Goal: Task Accomplishment & Management: Manage account settings

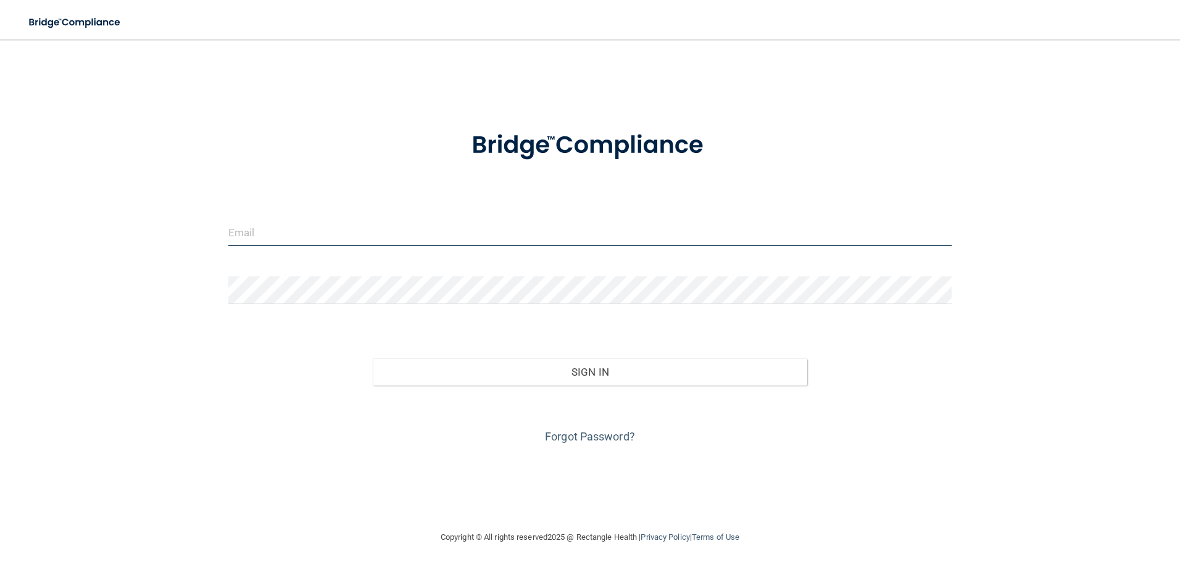
click at [292, 236] on input "email" at bounding box center [590, 232] width 724 height 28
type input "[EMAIL_ADDRESS][DOMAIN_NAME]"
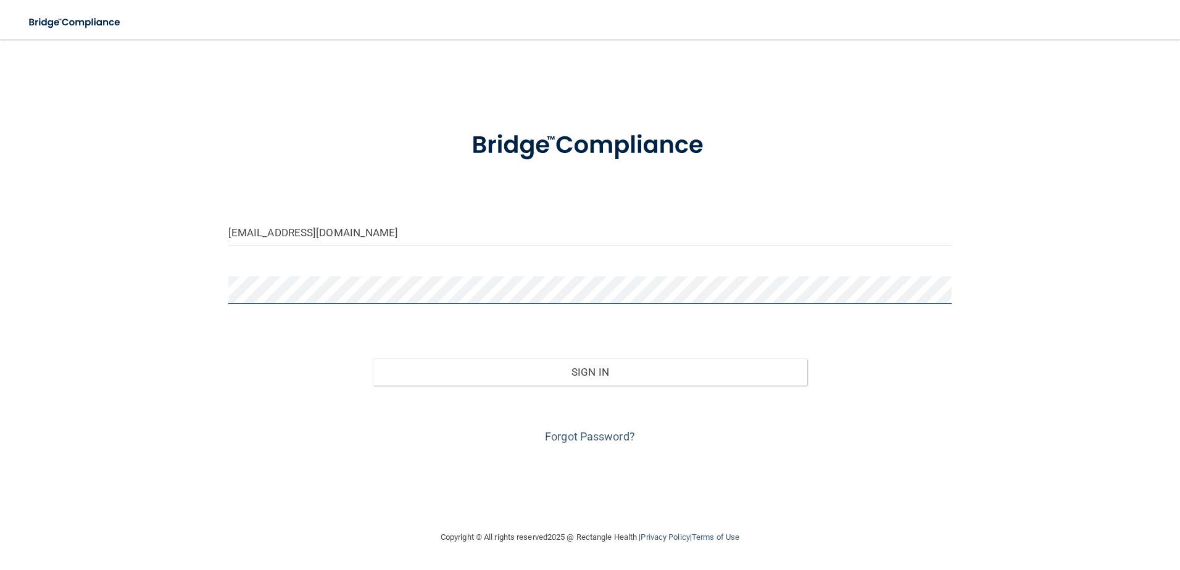
click at [373, 359] on button "Sign In" at bounding box center [590, 372] width 434 height 27
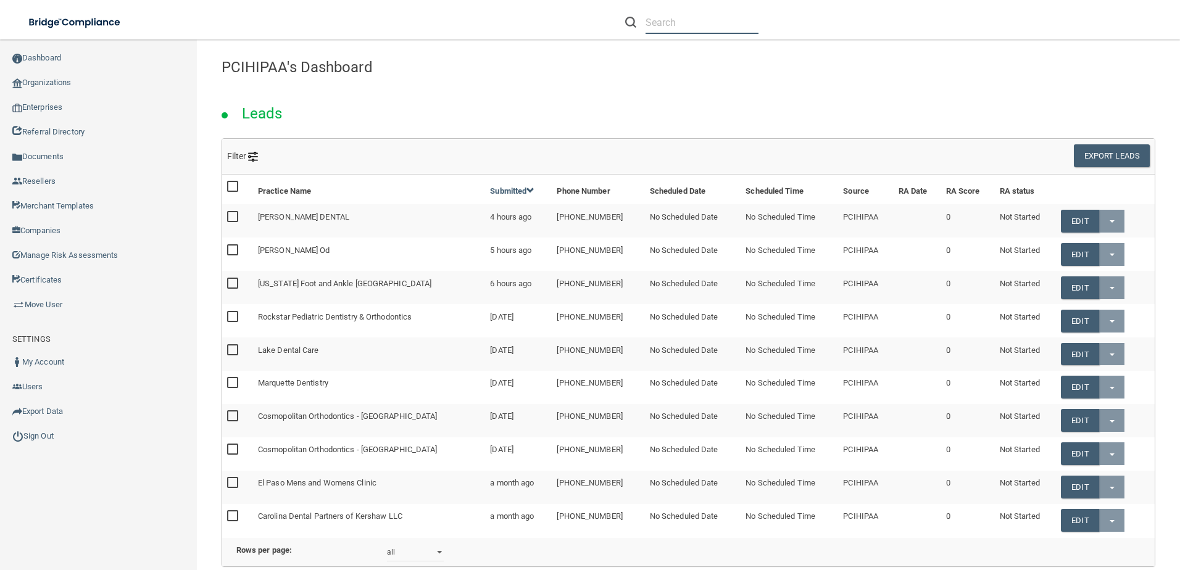
click at [655, 20] on input "text" at bounding box center [701, 22] width 113 height 23
paste input "[PERSON_NAME] Regional Medical Group"
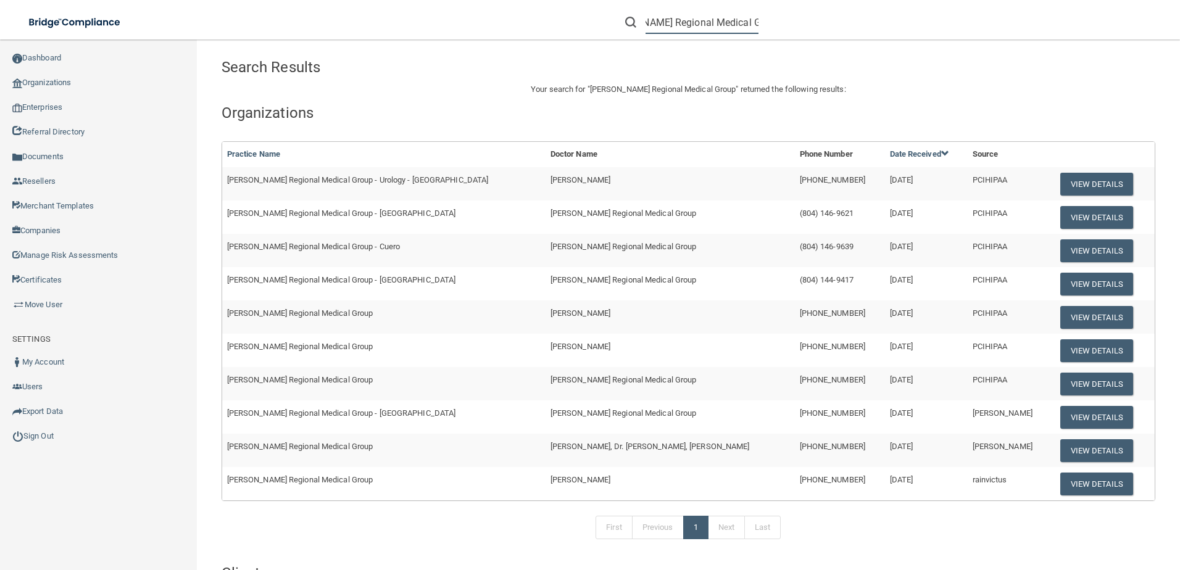
type input "[PERSON_NAME] Regional Medical Group"
click at [1066, 354] on button "View Details" at bounding box center [1096, 350] width 73 height 23
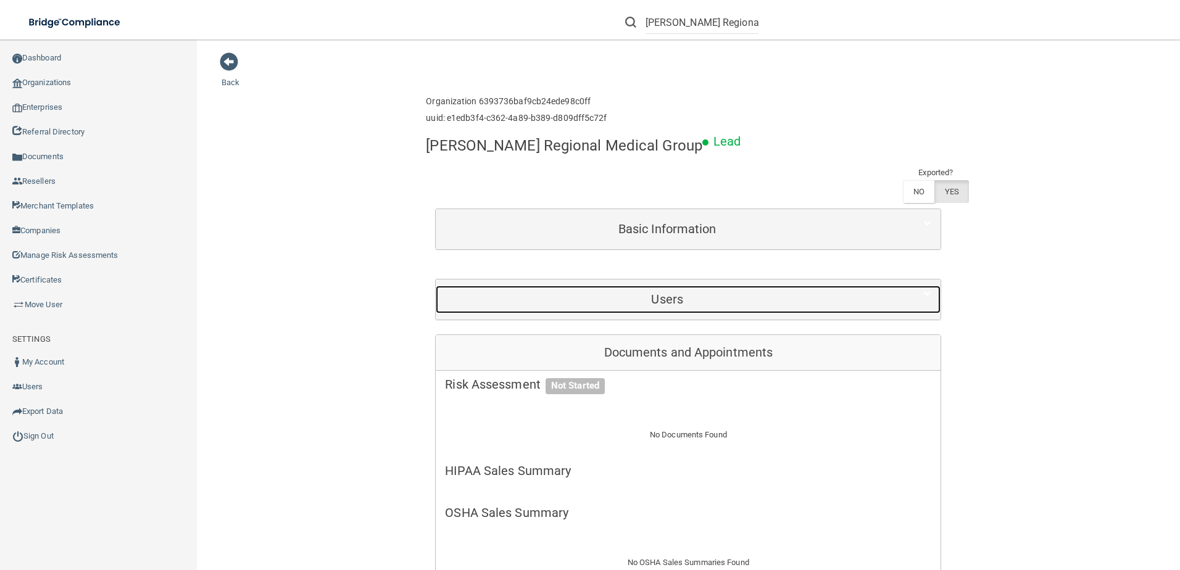
click at [651, 287] on div "Users" at bounding box center [667, 300] width 463 height 28
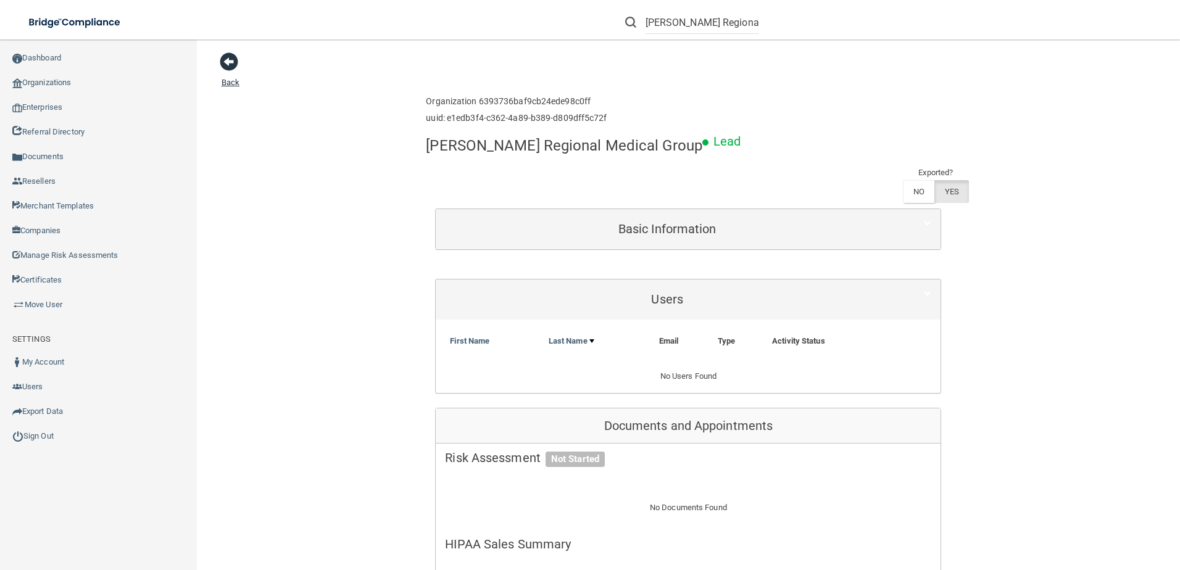
click at [226, 64] on span at bounding box center [229, 61] width 19 height 19
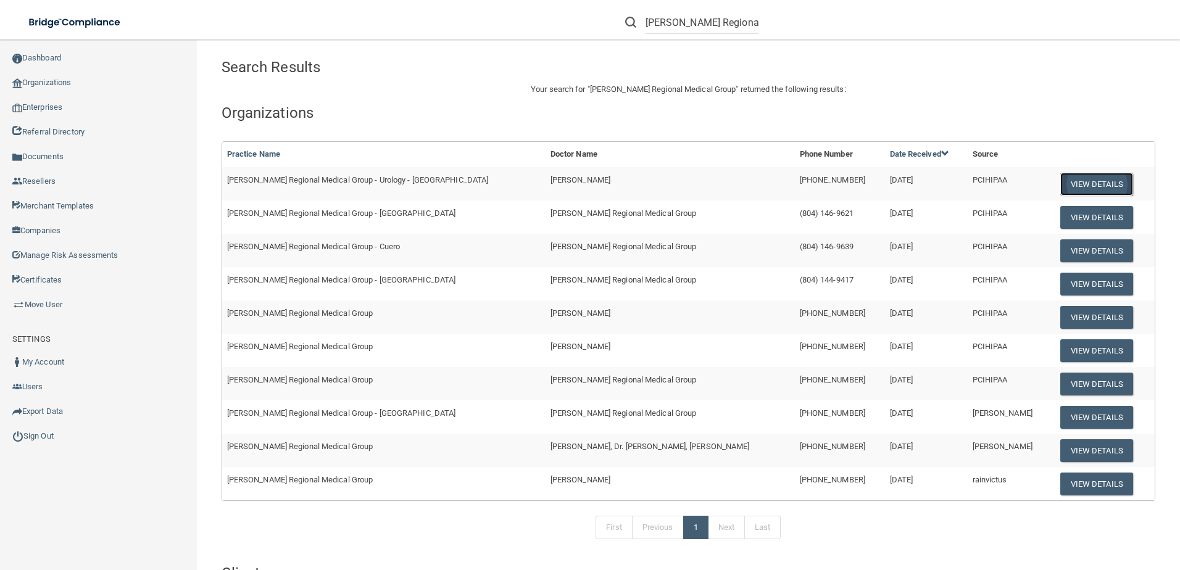
click at [1060, 180] on button "View Details" at bounding box center [1096, 184] width 73 height 23
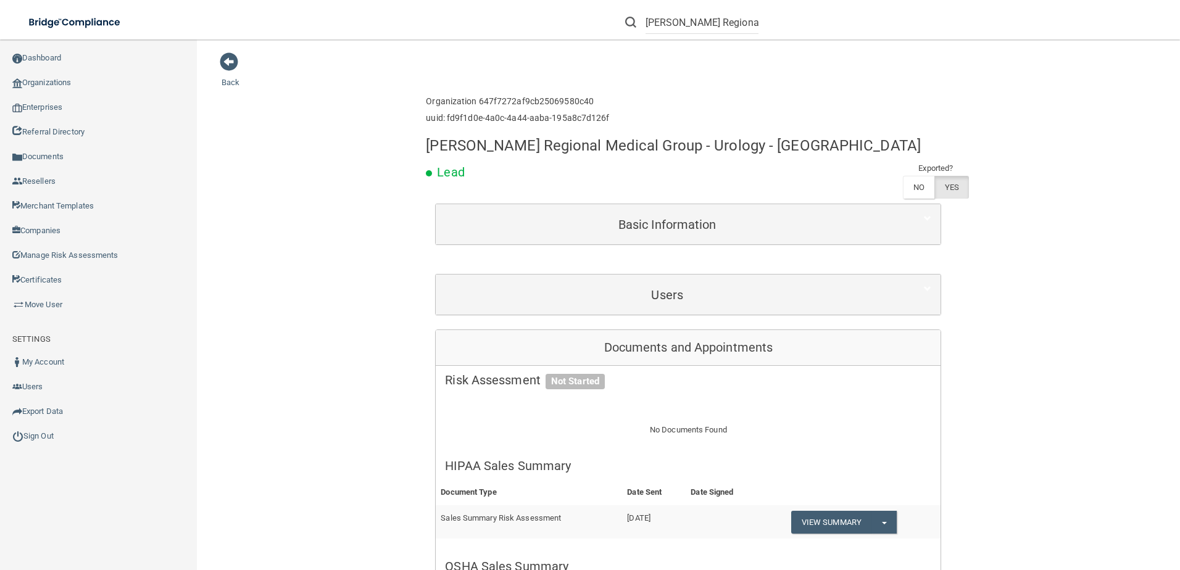
click at [212, 59] on main "Back Enterprise » Organization 647f7272af9cb25069580c40 uuid: fd9f1d0e-4a0c-4a4…" at bounding box center [688, 304] width 983 height 531
click at [230, 65] on span at bounding box center [229, 61] width 19 height 19
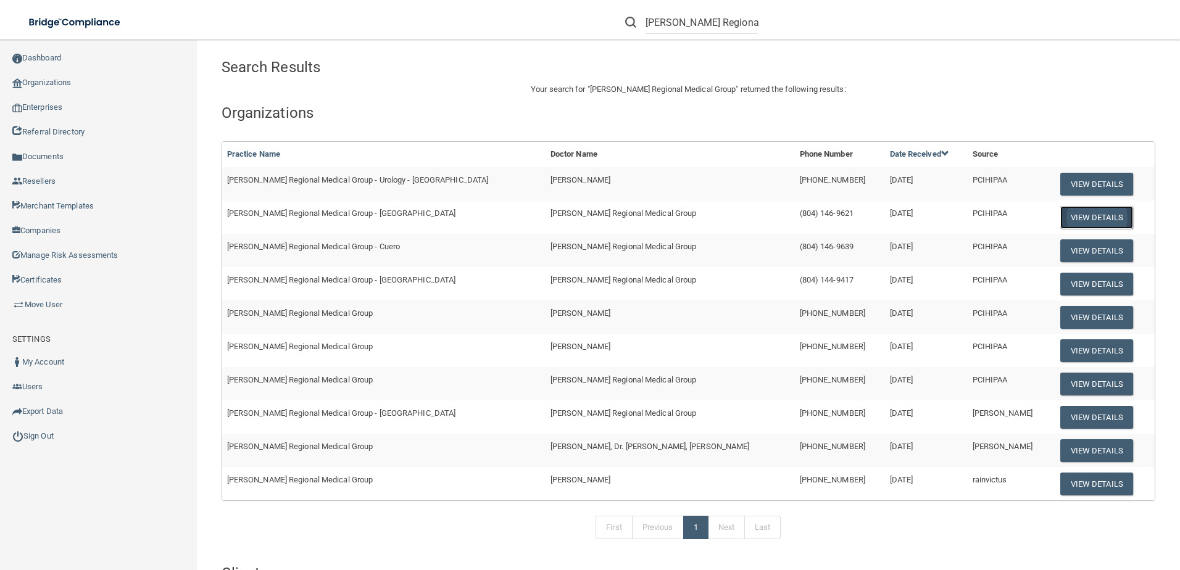
click at [1063, 220] on button "View Details" at bounding box center [1096, 217] width 73 height 23
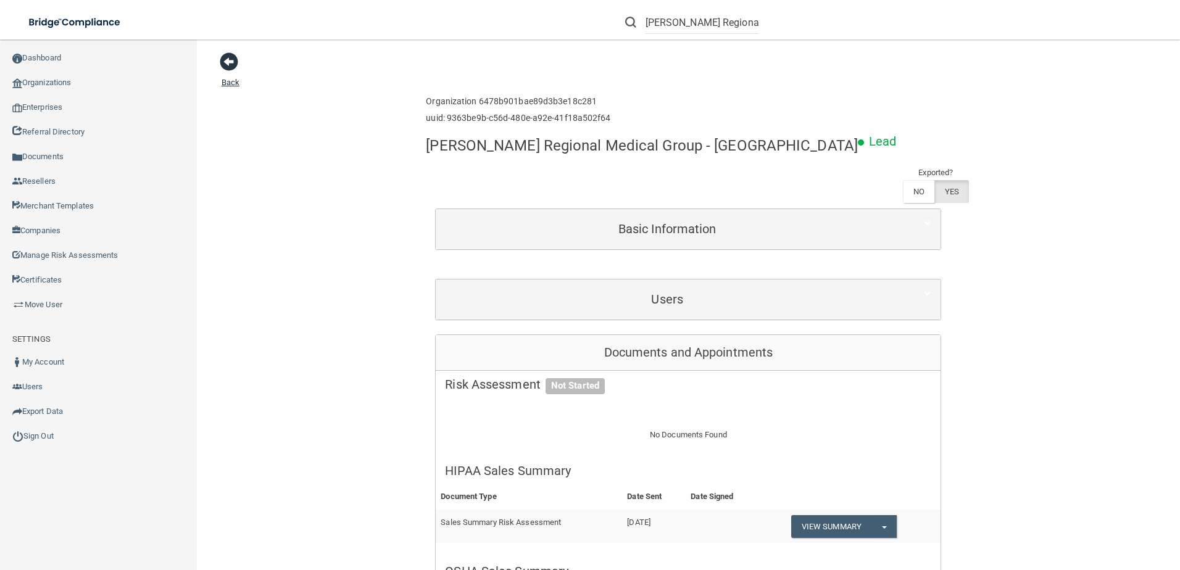
click at [234, 58] on span at bounding box center [229, 61] width 19 height 19
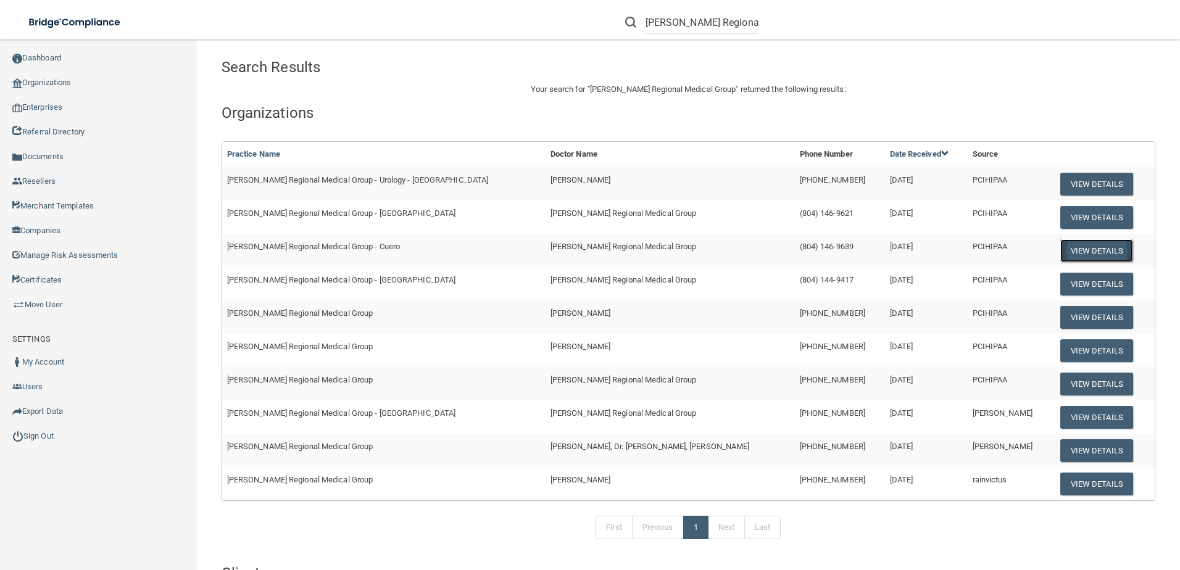
click at [1084, 250] on button "View Details" at bounding box center [1096, 250] width 73 height 23
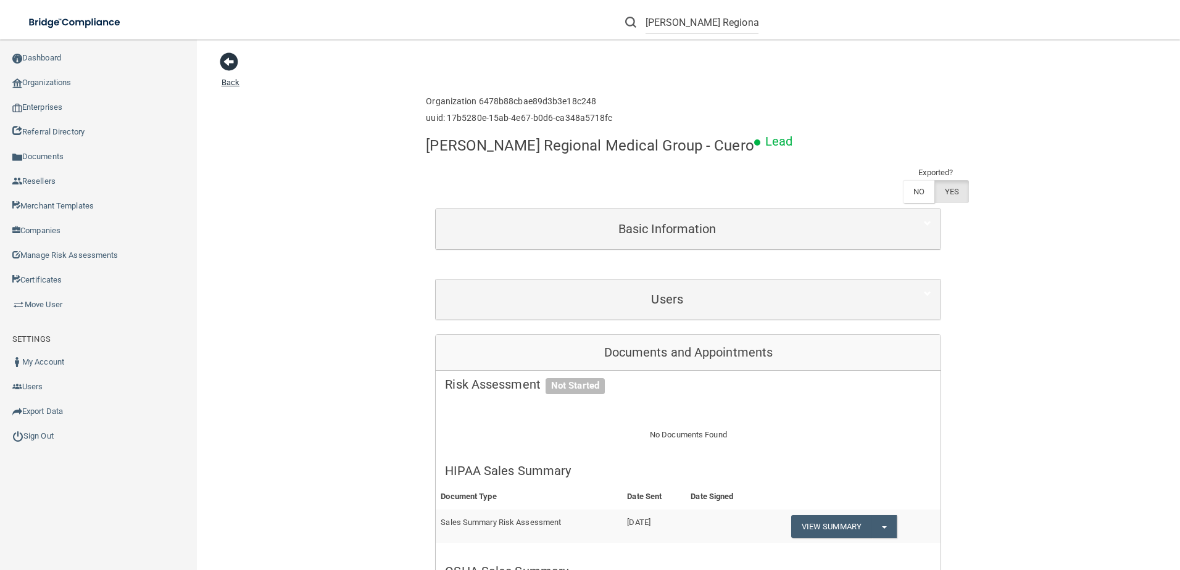
click at [222, 60] on span at bounding box center [229, 61] width 19 height 19
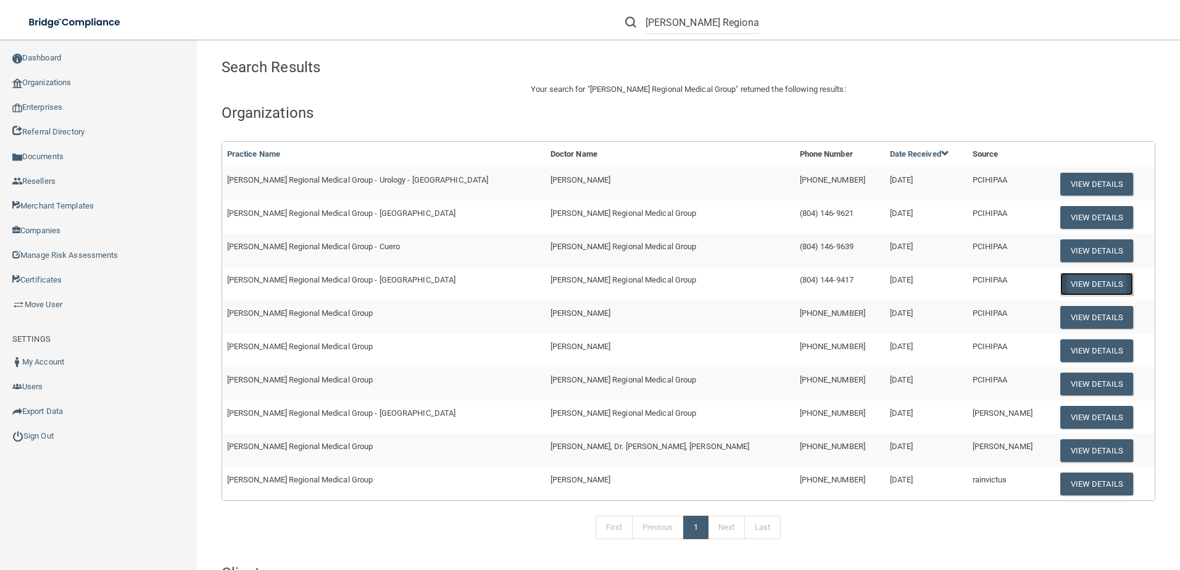
click at [1060, 289] on button "View Details" at bounding box center [1096, 284] width 73 height 23
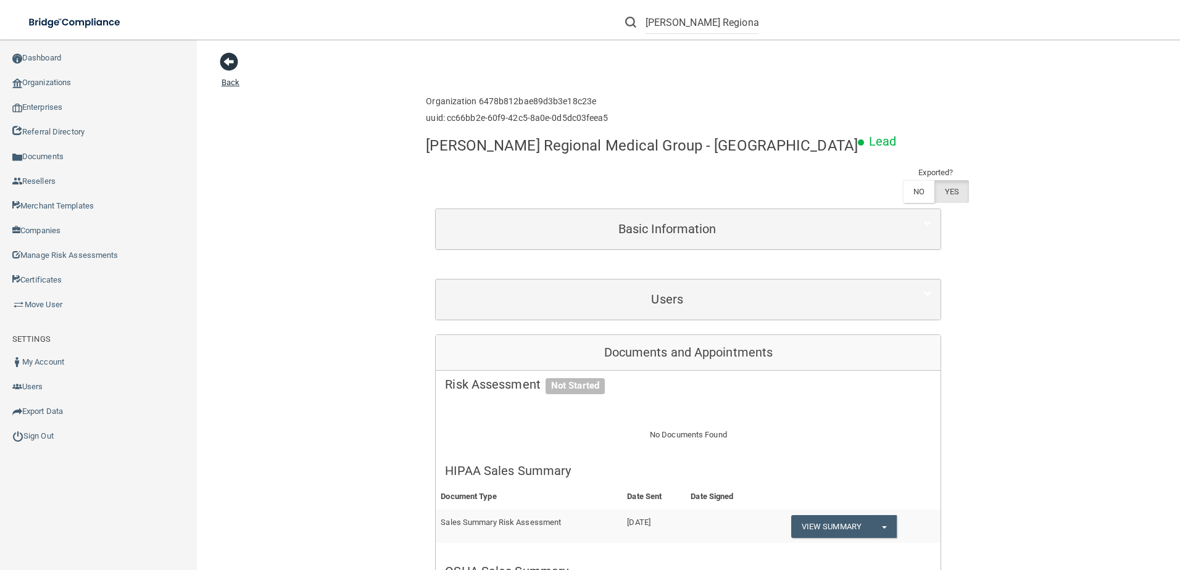
click at [232, 62] on span at bounding box center [229, 61] width 19 height 19
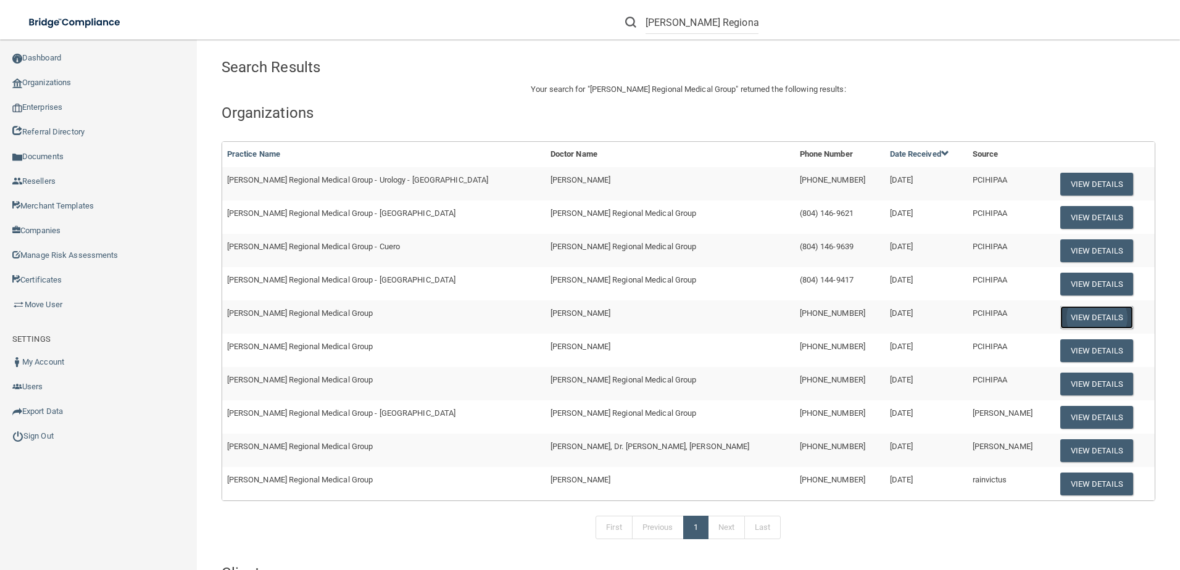
click at [1074, 320] on button "View Details" at bounding box center [1096, 317] width 73 height 23
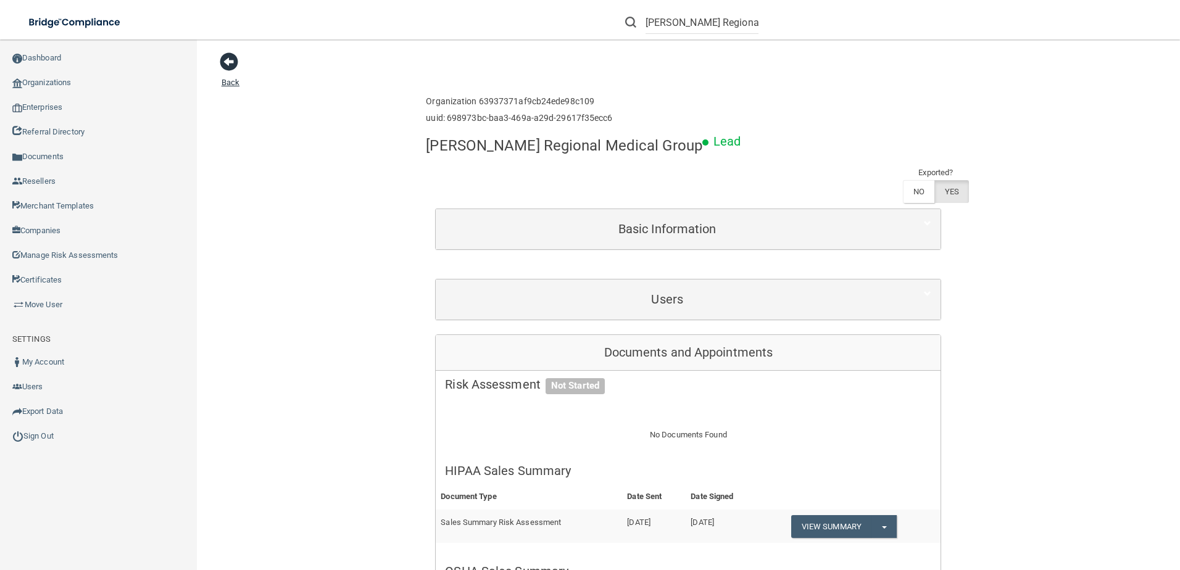
click at [231, 66] on span at bounding box center [229, 61] width 19 height 19
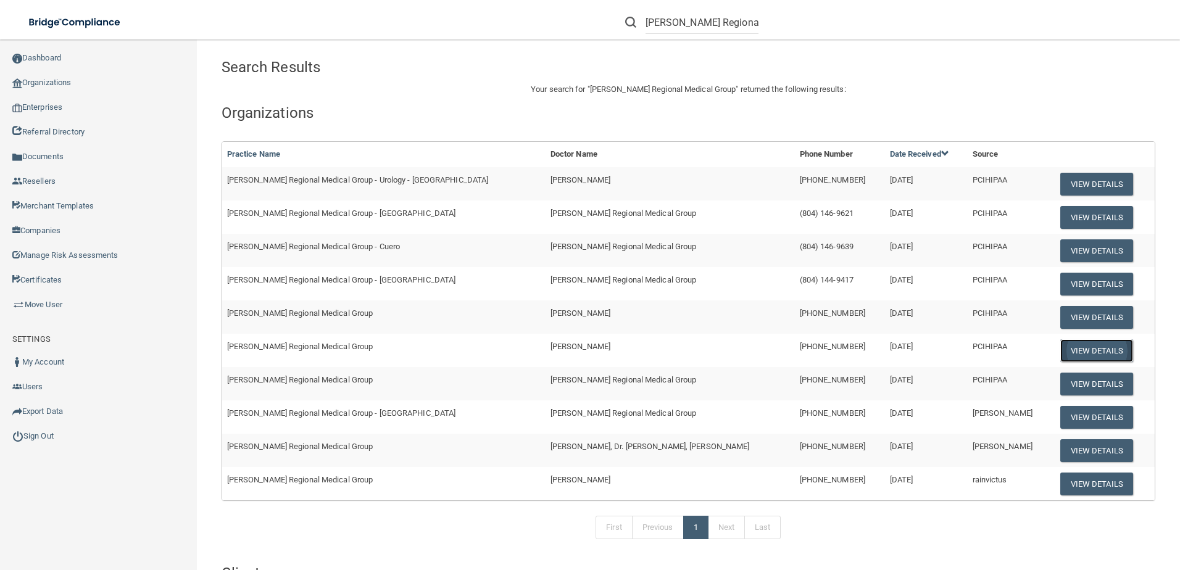
click at [1066, 346] on button "View Details" at bounding box center [1096, 350] width 73 height 23
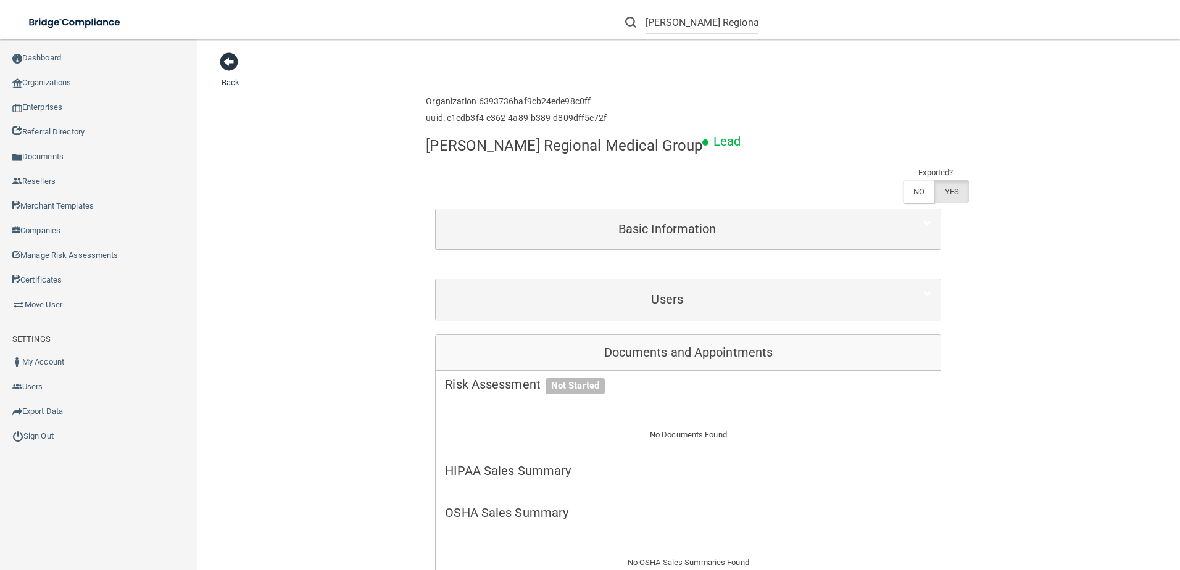
click at [222, 65] on span at bounding box center [229, 61] width 19 height 19
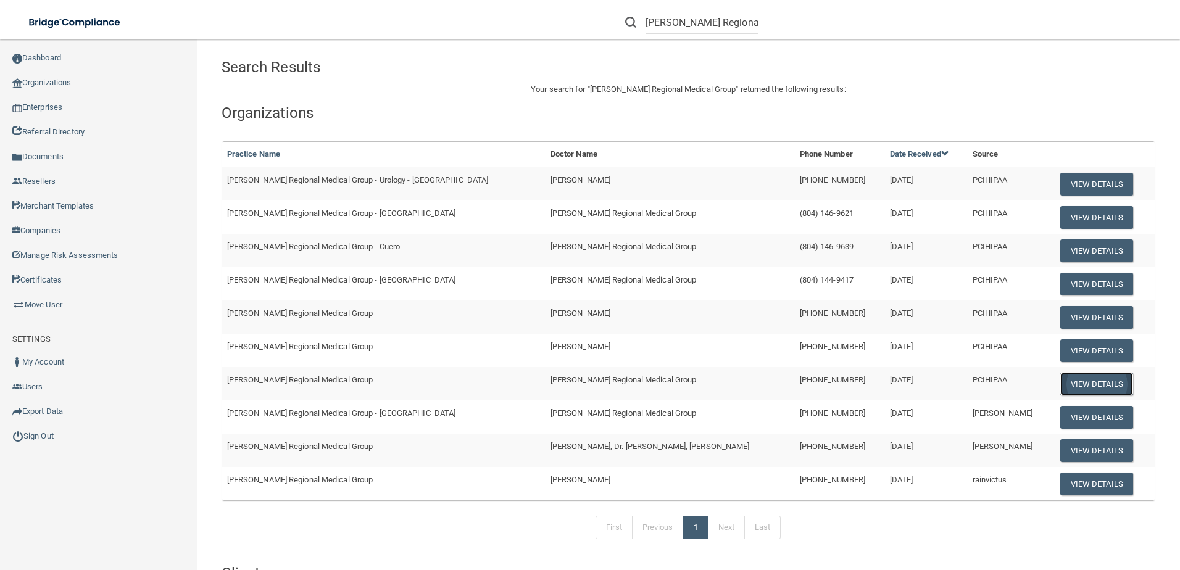
click at [1060, 385] on button "View Details" at bounding box center [1096, 384] width 73 height 23
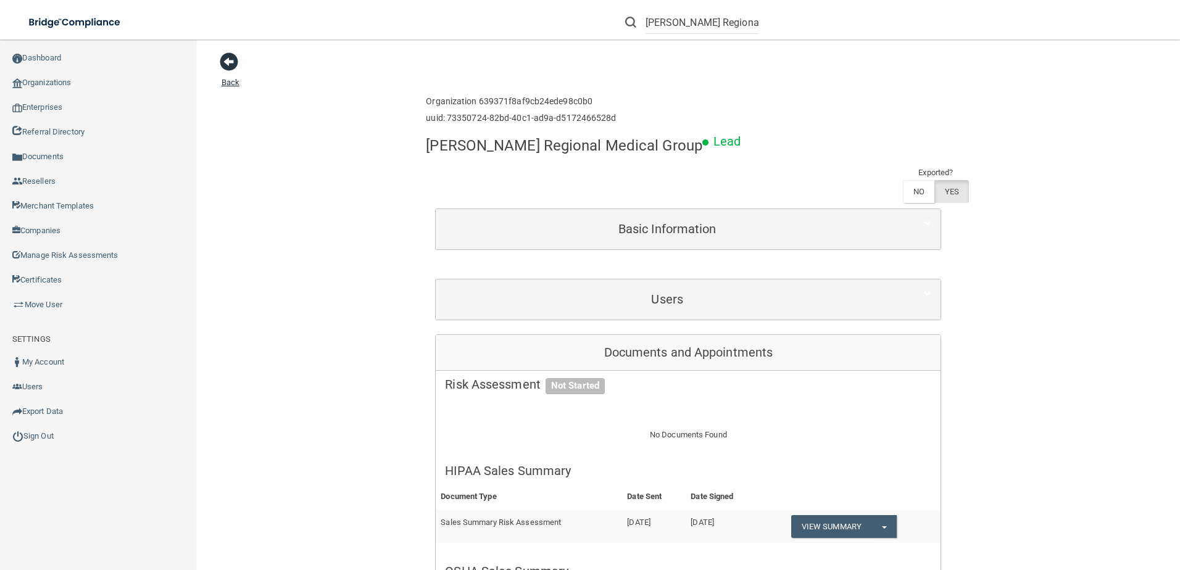
click at [223, 59] on span at bounding box center [229, 61] width 19 height 19
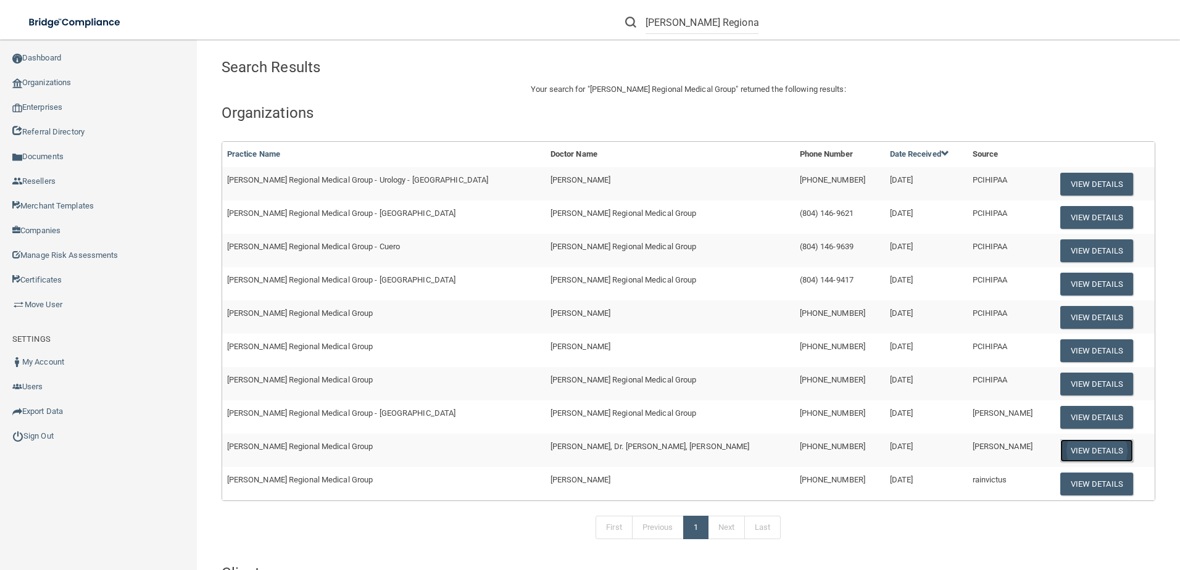
click at [1063, 454] on button "View Details" at bounding box center [1096, 450] width 73 height 23
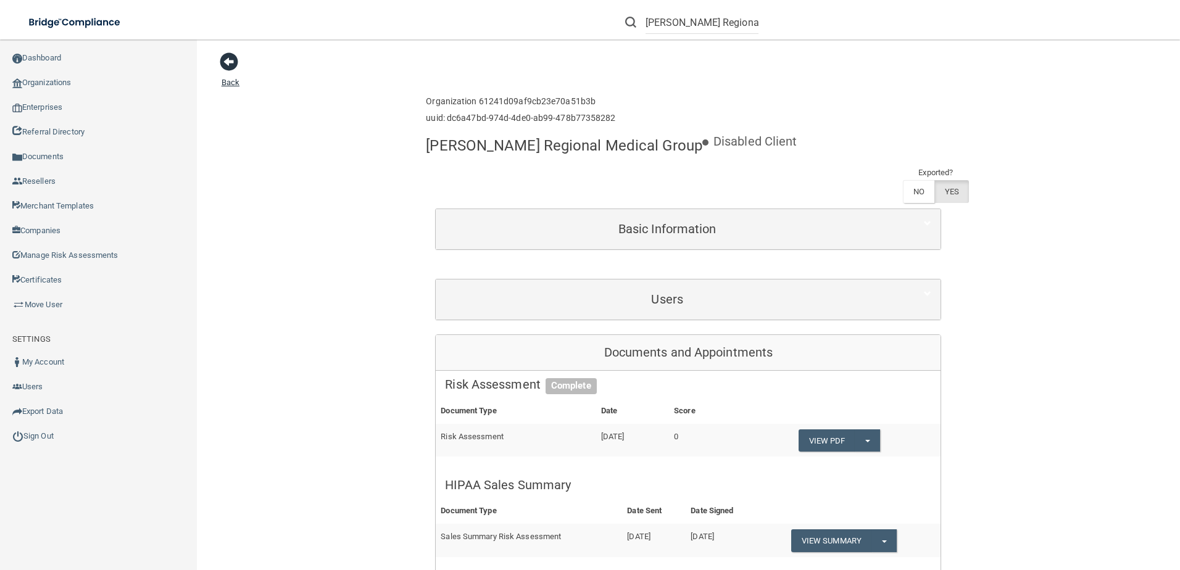
click at [220, 59] on span at bounding box center [229, 61] width 19 height 19
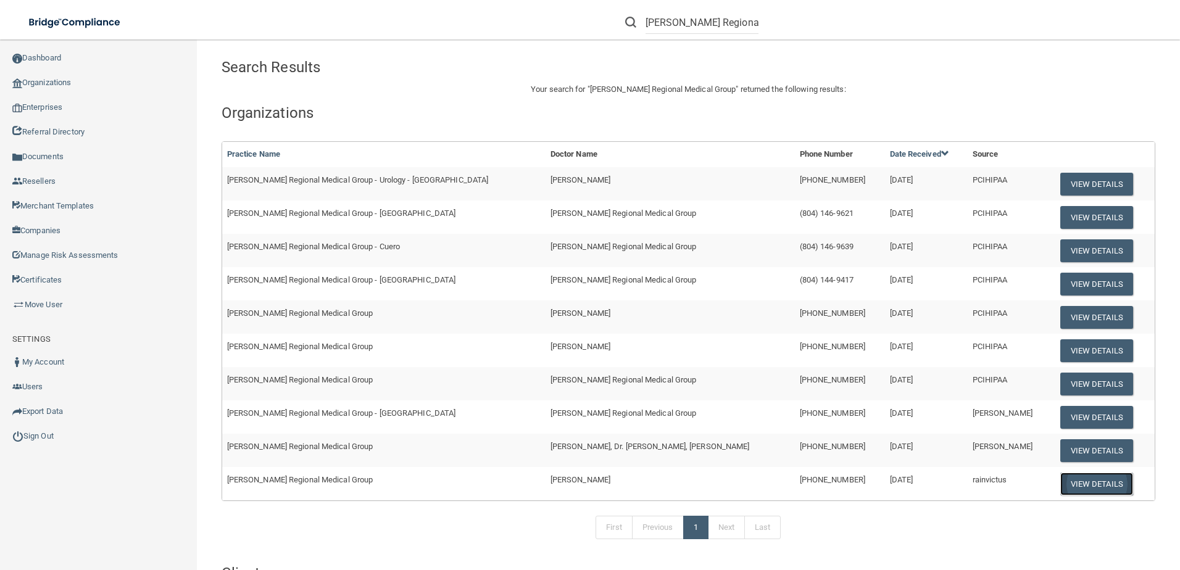
click at [1060, 484] on button "View Details" at bounding box center [1096, 484] width 73 height 23
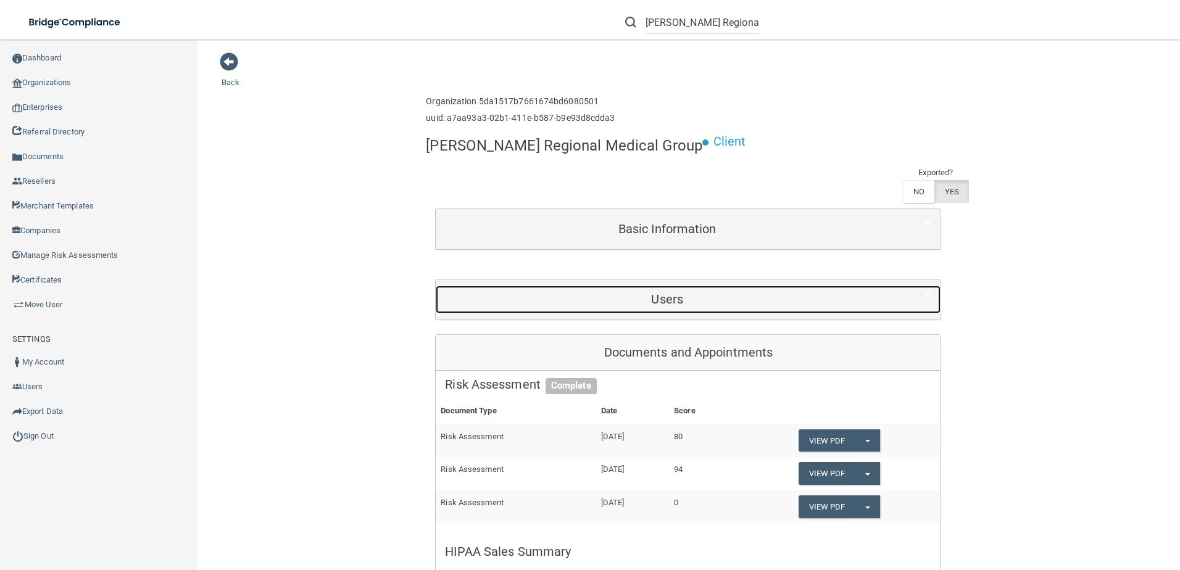
click at [521, 292] on div "Users" at bounding box center [667, 300] width 463 height 28
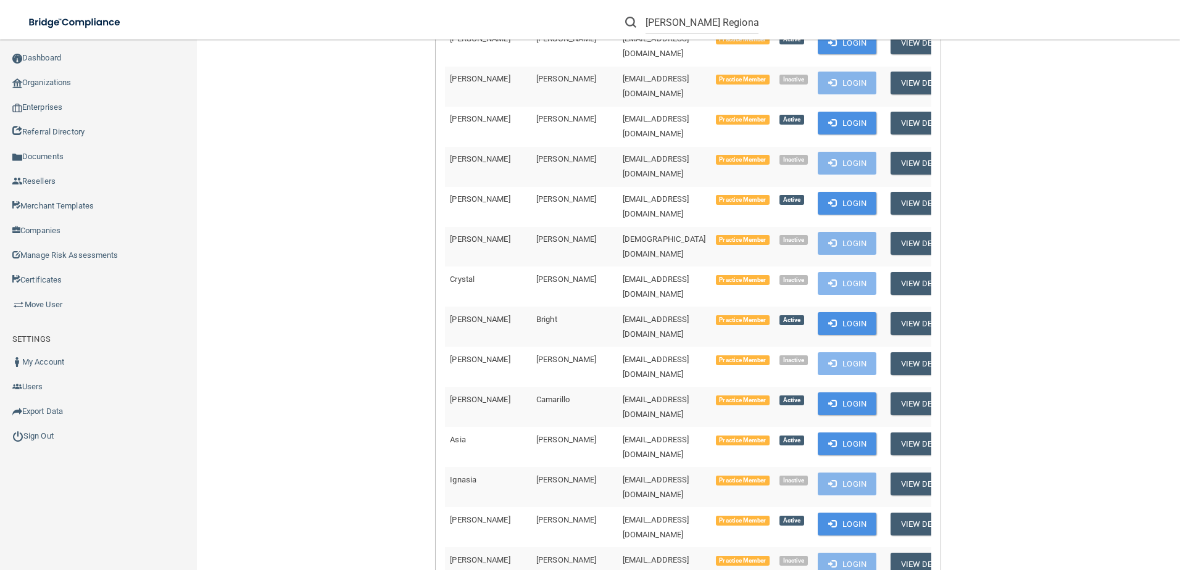
scroll to position [926, 0]
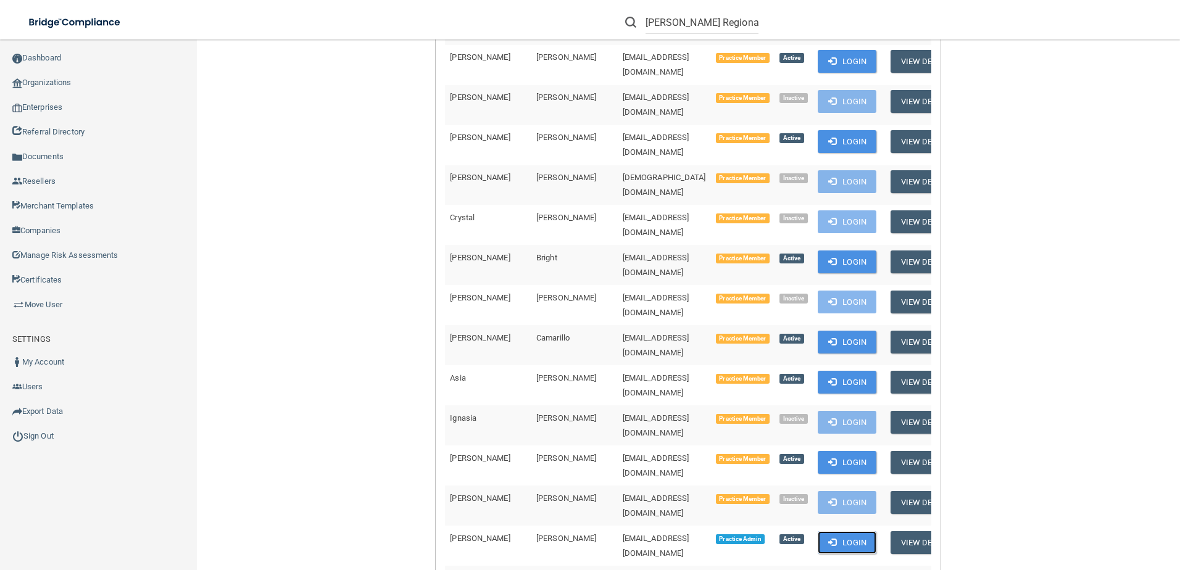
click at [825, 531] on button "Login" at bounding box center [847, 542] width 59 height 23
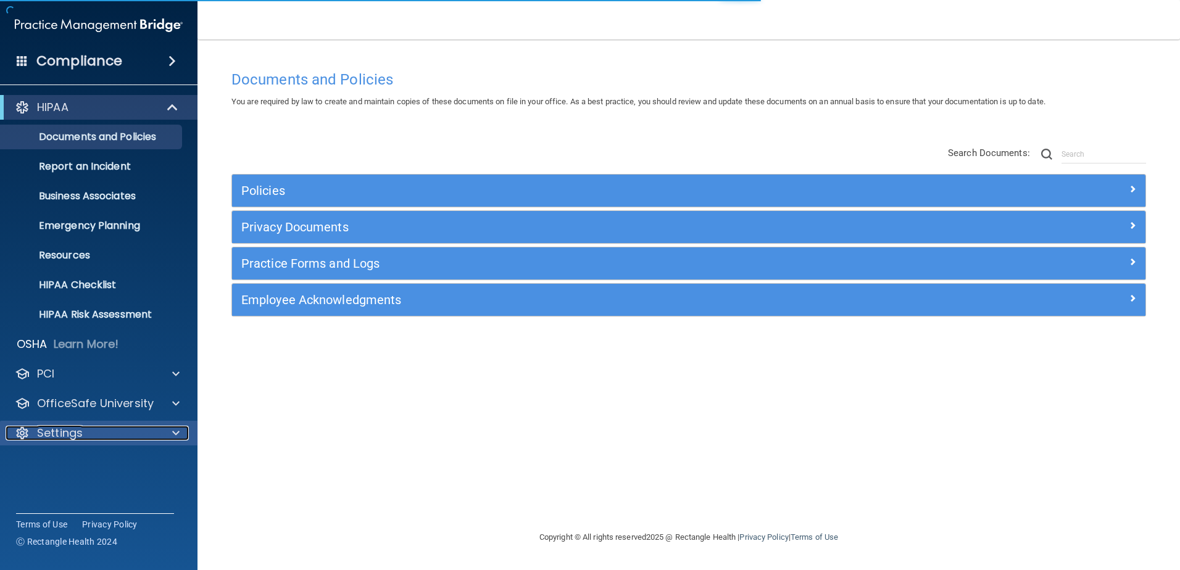
click at [138, 426] on div "Settings" at bounding box center [82, 433] width 153 height 15
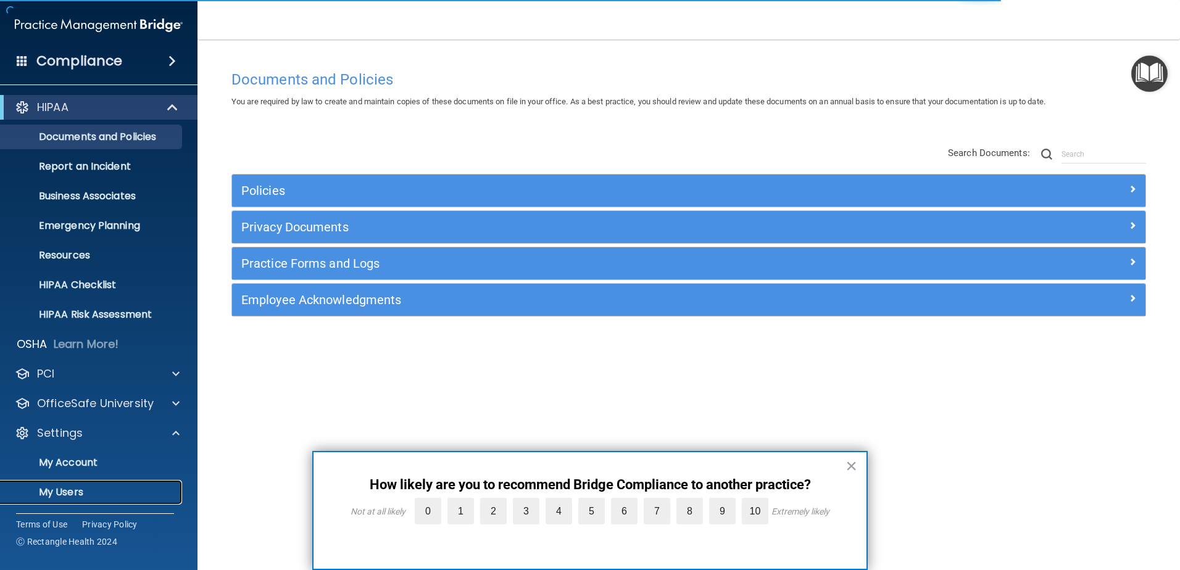
click at [102, 490] on p "My Users" at bounding box center [92, 492] width 168 height 12
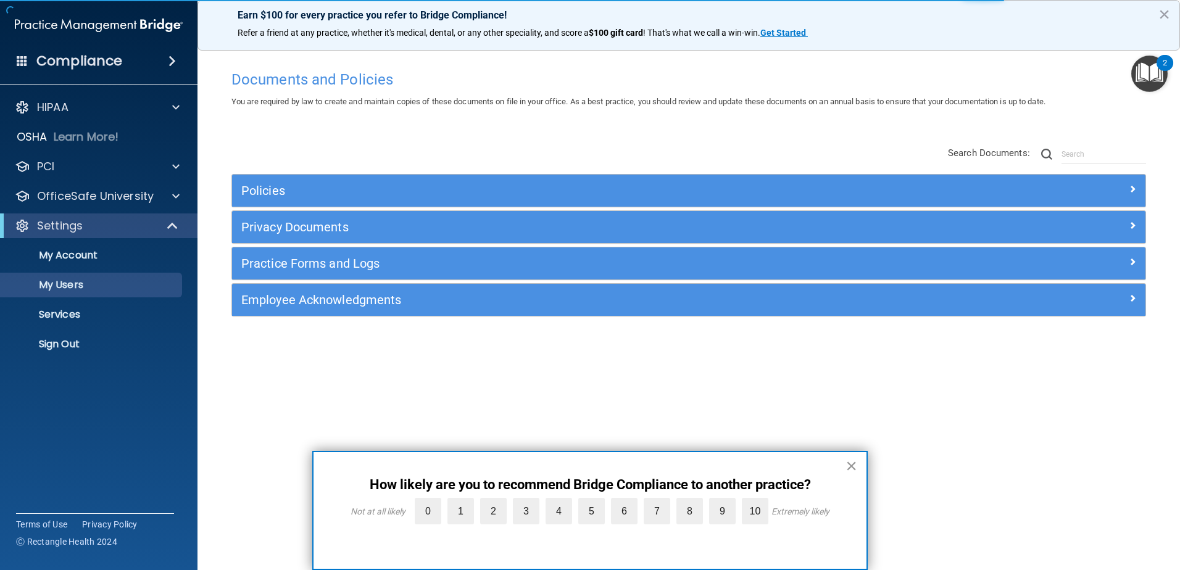
click at [852, 467] on button "×" at bounding box center [851, 466] width 12 height 20
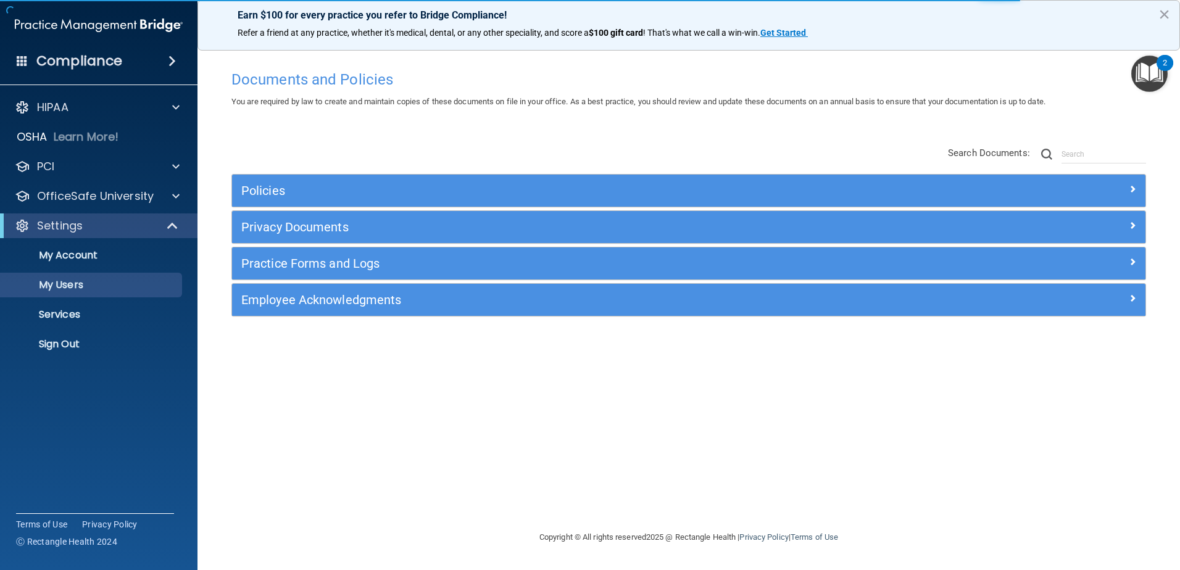
select select "20"
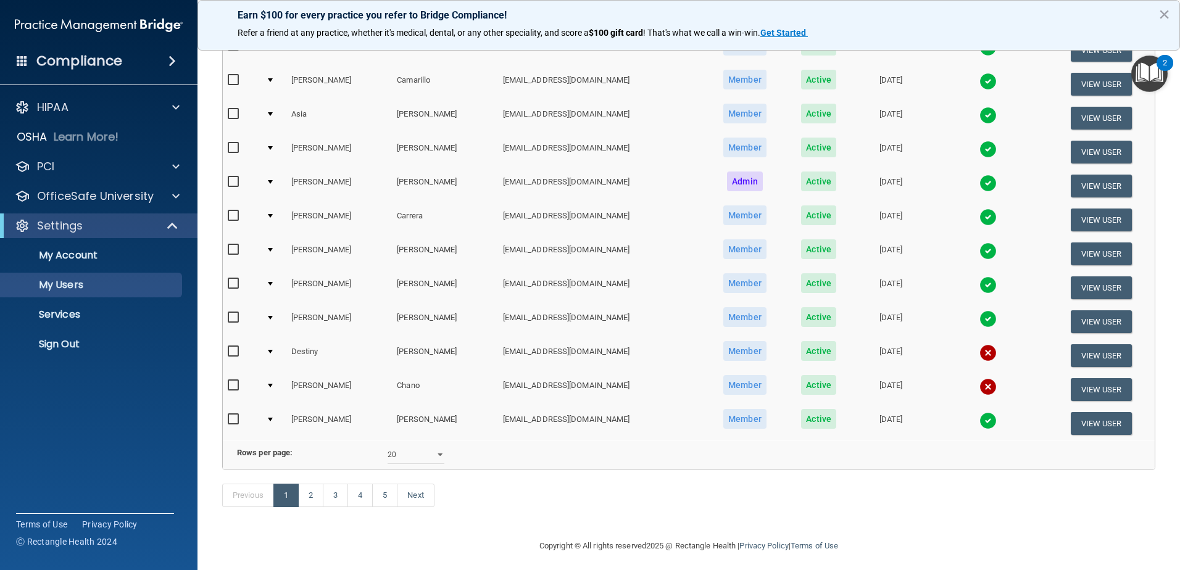
scroll to position [432, 0]
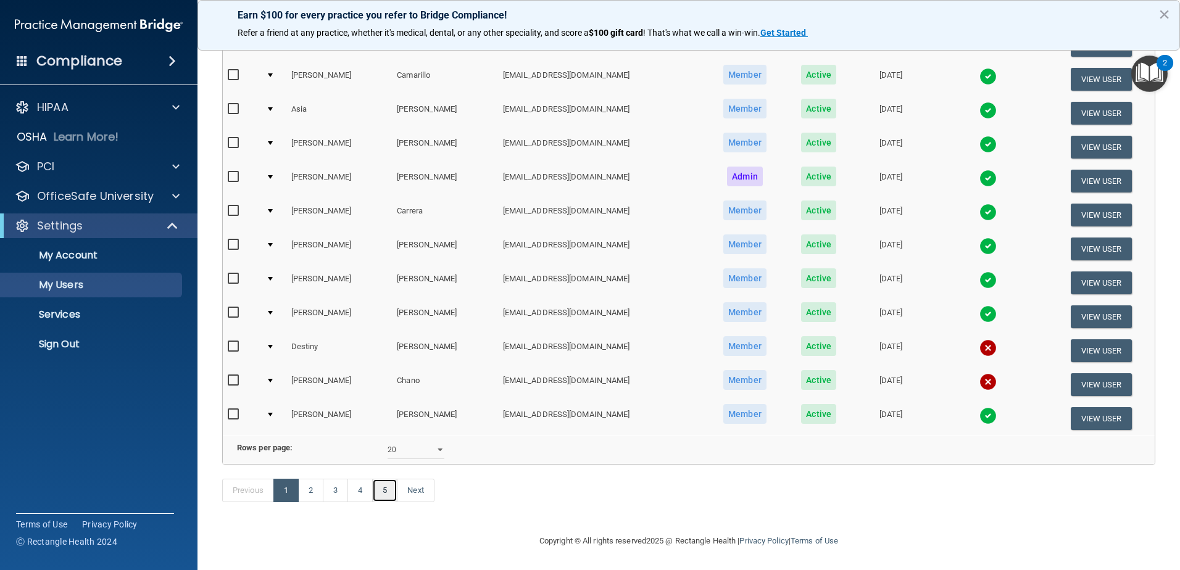
click at [394, 502] on link "5" at bounding box center [384, 490] width 25 height 23
select select "20"
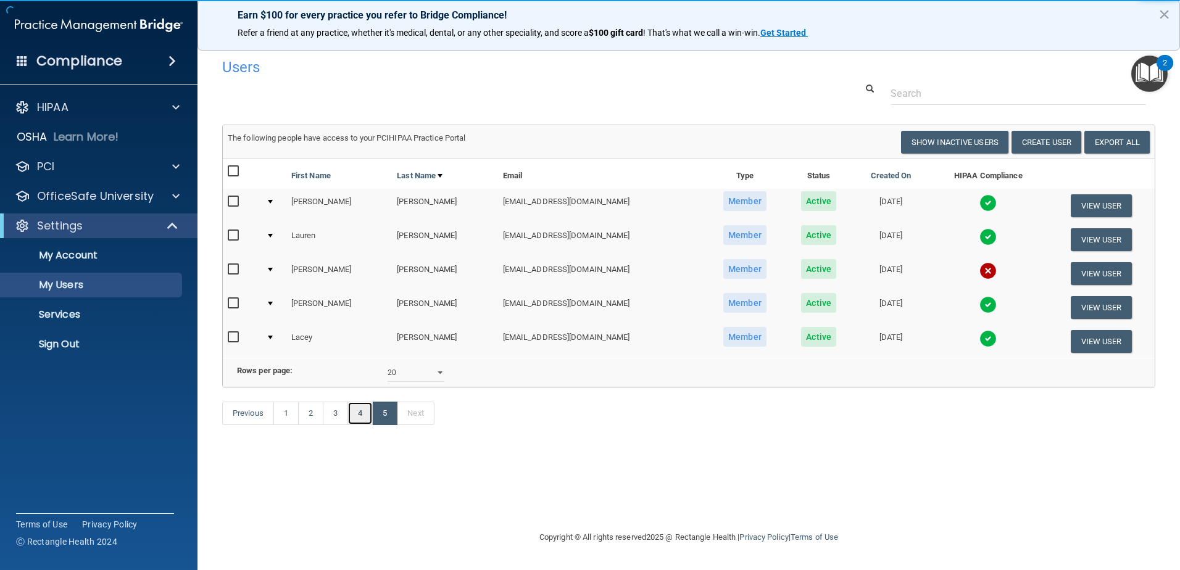
click at [365, 425] on link "4" at bounding box center [359, 413] width 25 height 23
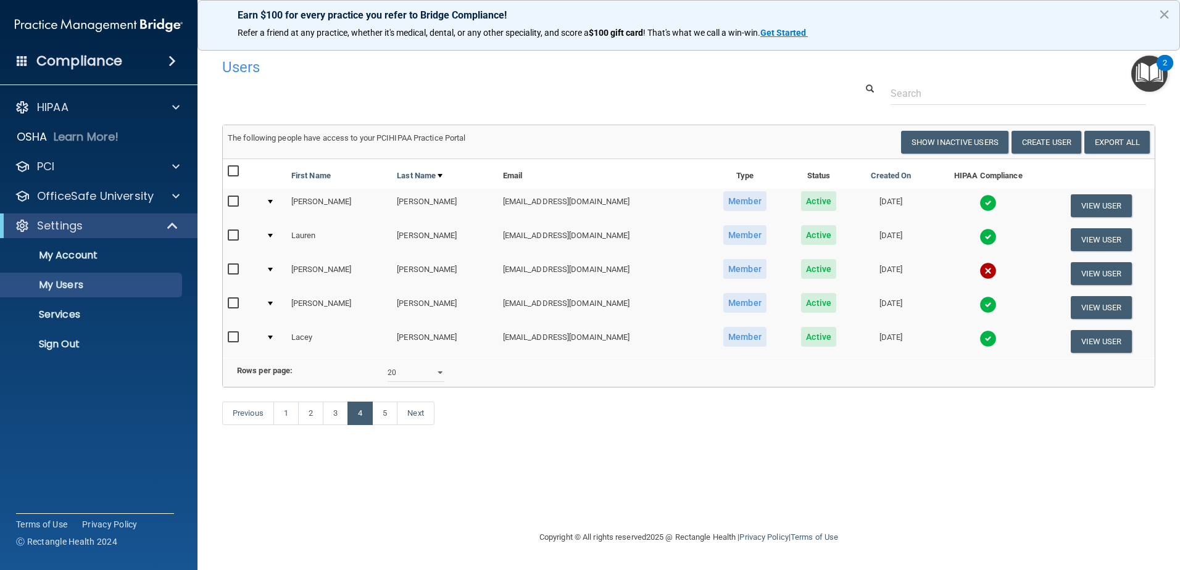
select select "20"
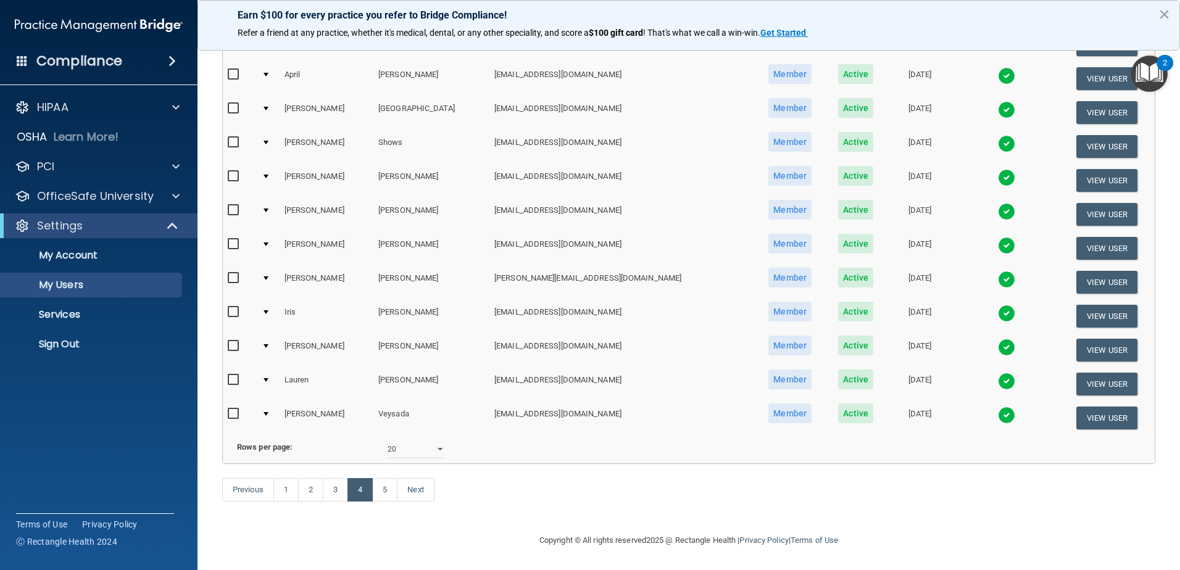
scroll to position [451, 0]
click at [340, 486] on link "3" at bounding box center [335, 489] width 25 height 23
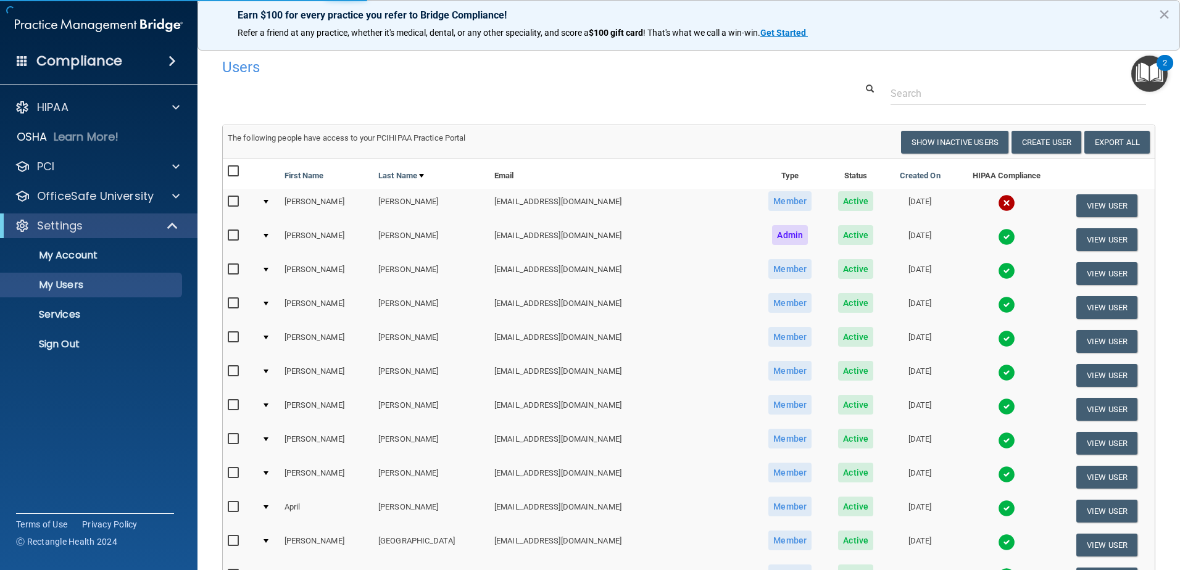
select select "20"
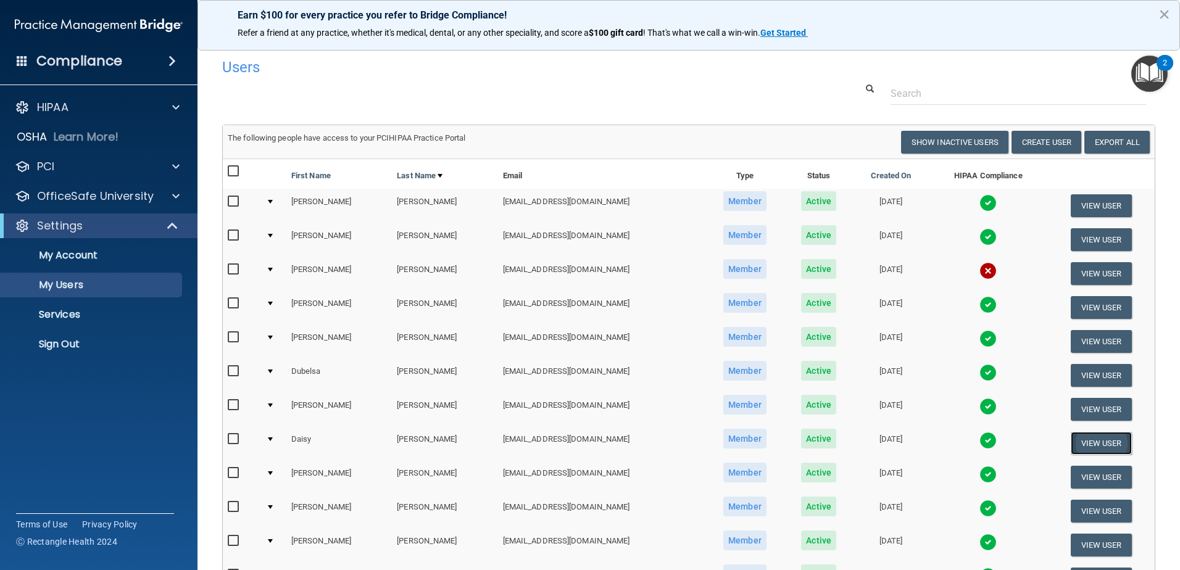
click at [1083, 439] on button "View User" at bounding box center [1101, 443] width 61 height 23
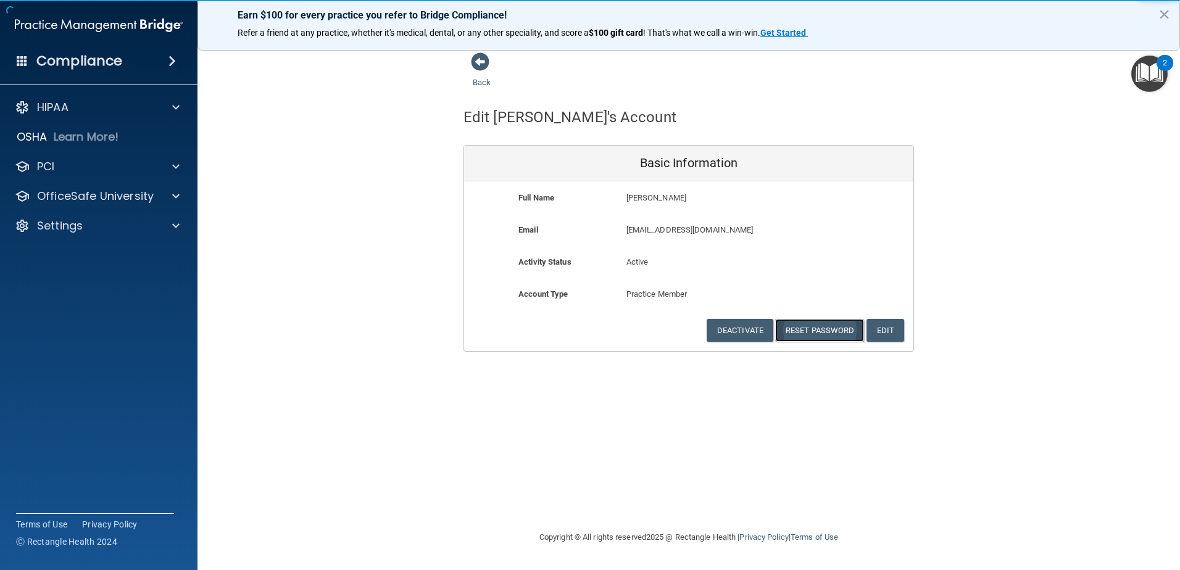
click at [825, 329] on button "Reset Password" at bounding box center [819, 330] width 89 height 23
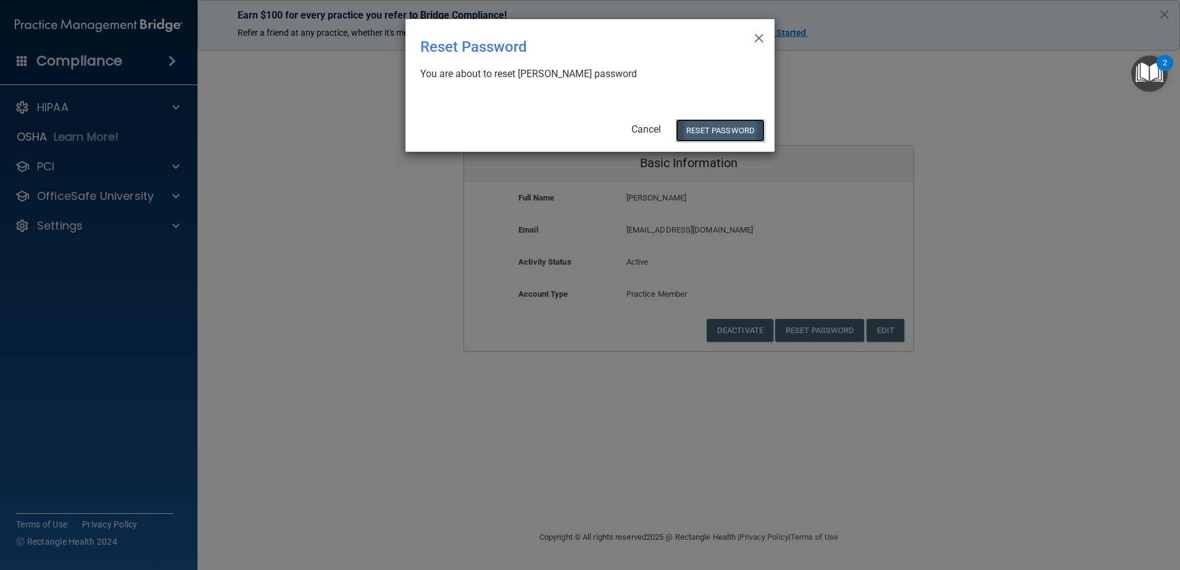
click at [714, 135] on button "Reset Password" at bounding box center [720, 130] width 89 height 23
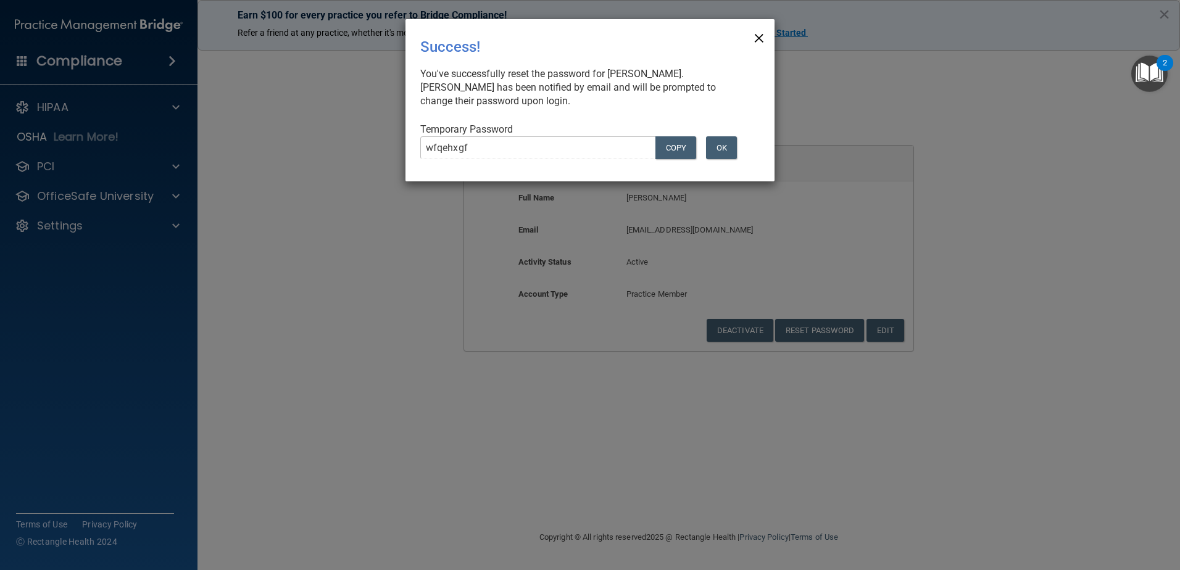
click at [757, 34] on span "×" at bounding box center [758, 36] width 11 height 25
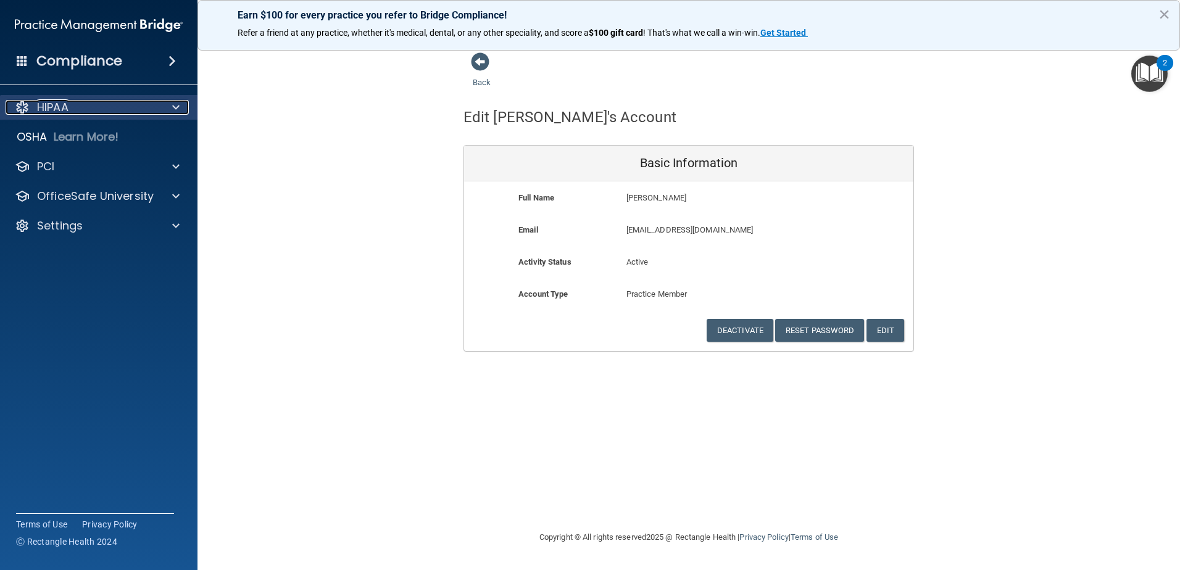
click at [171, 104] on div at bounding box center [174, 107] width 31 height 15
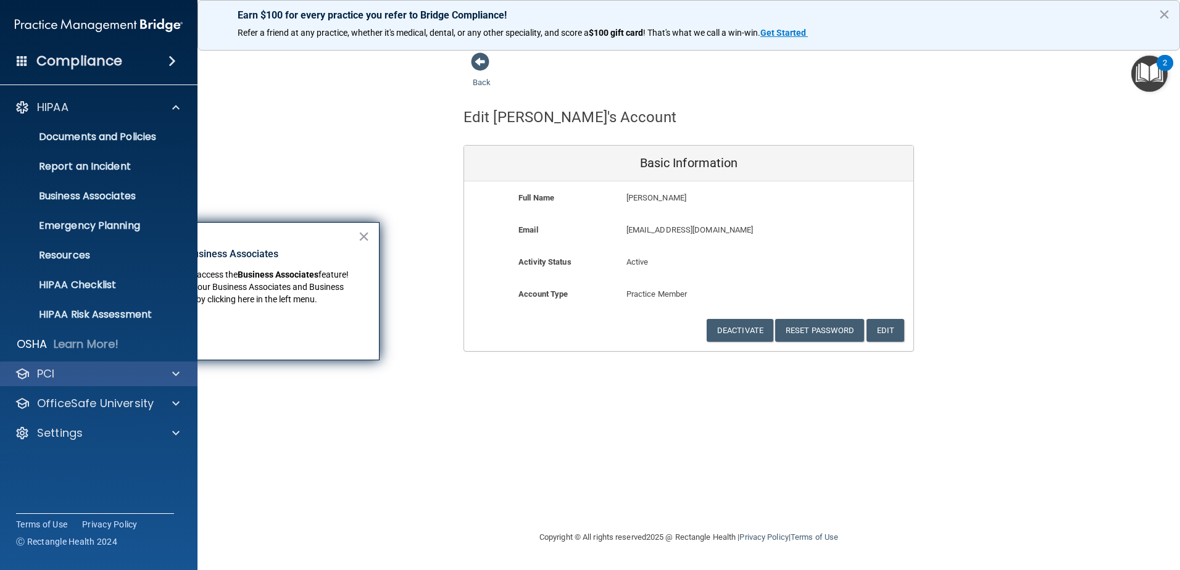
click at [159, 386] on div "PCI" at bounding box center [99, 374] width 198 height 25
click at [159, 382] on div "PCI" at bounding box center [99, 374] width 198 height 25
click at [173, 374] on span at bounding box center [175, 374] width 7 height 15
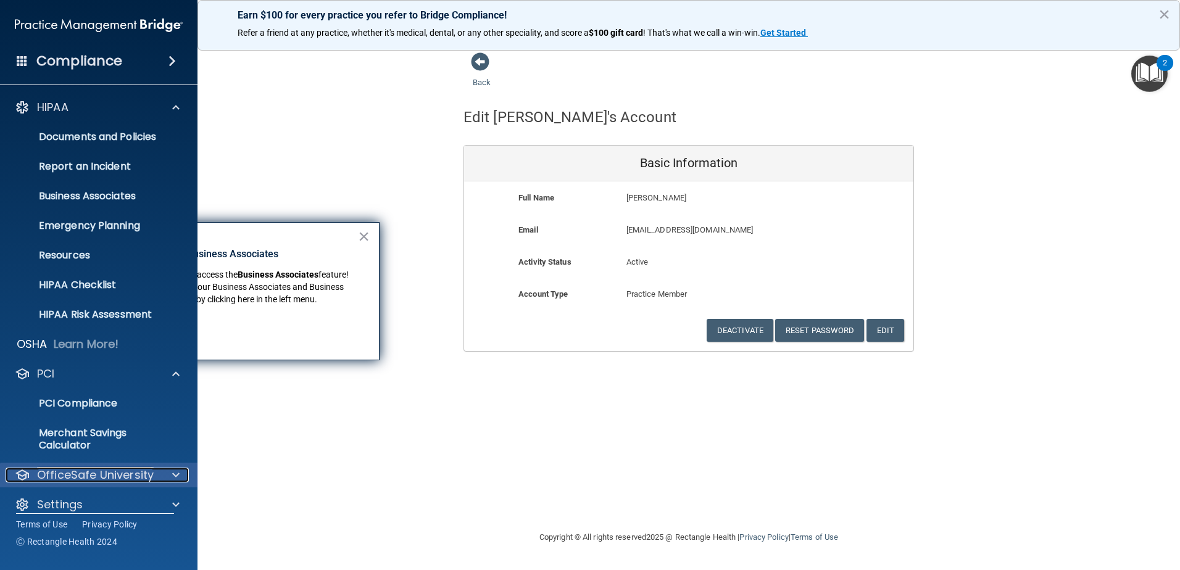
click at [164, 479] on div at bounding box center [174, 475] width 31 height 15
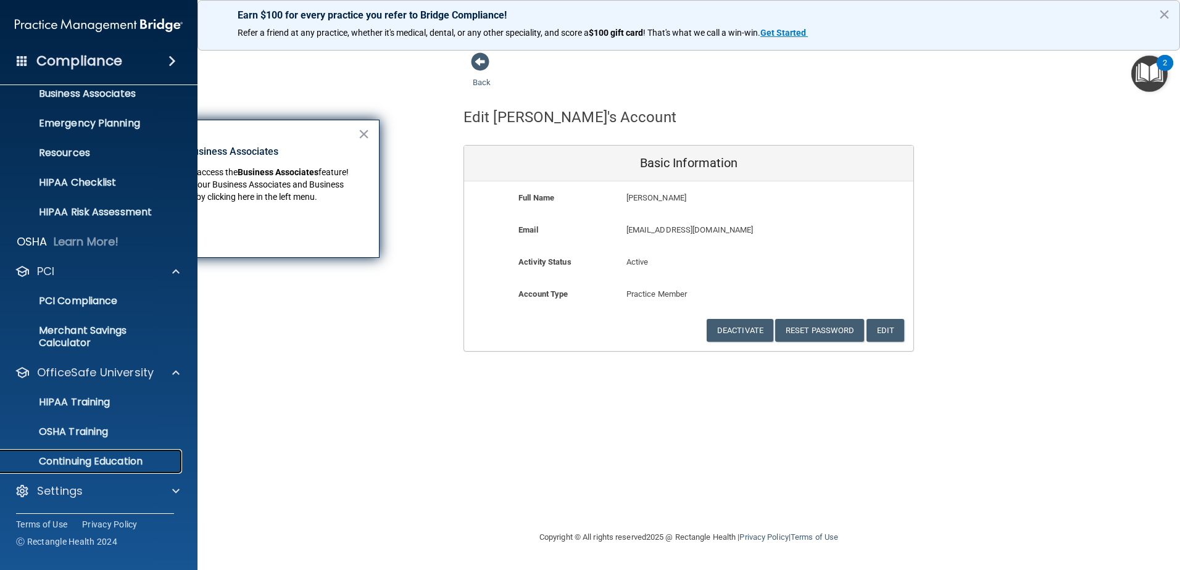
click at [91, 462] on p "Continuing Education" at bounding box center [92, 461] width 168 height 12
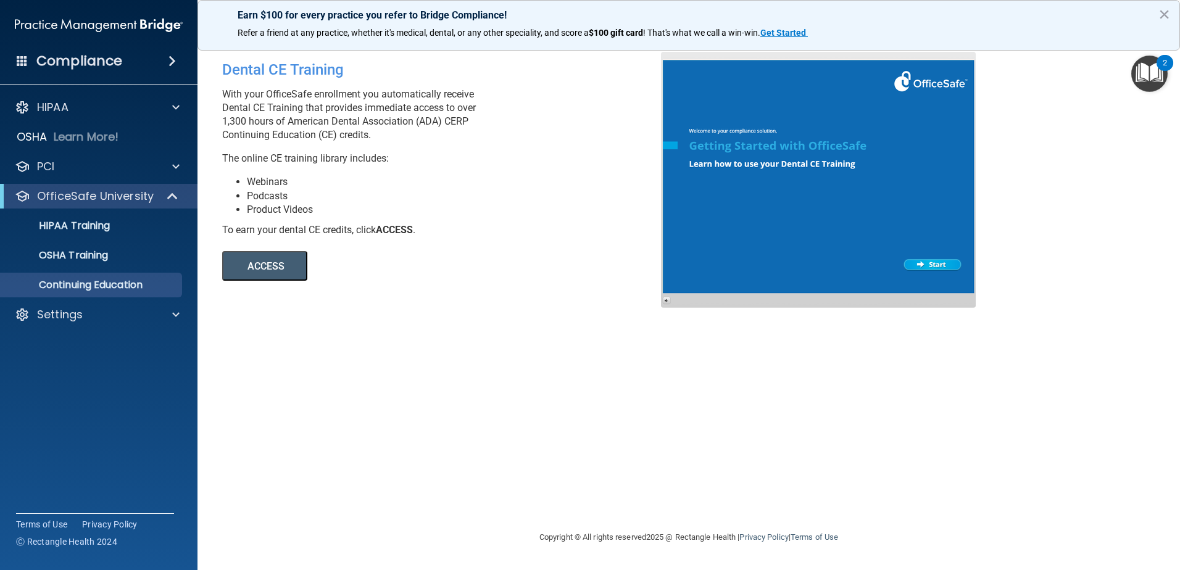
click at [283, 265] on button "ACCESS" at bounding box center [264, 266] width 85 height 30
